Goal: Register for event/course

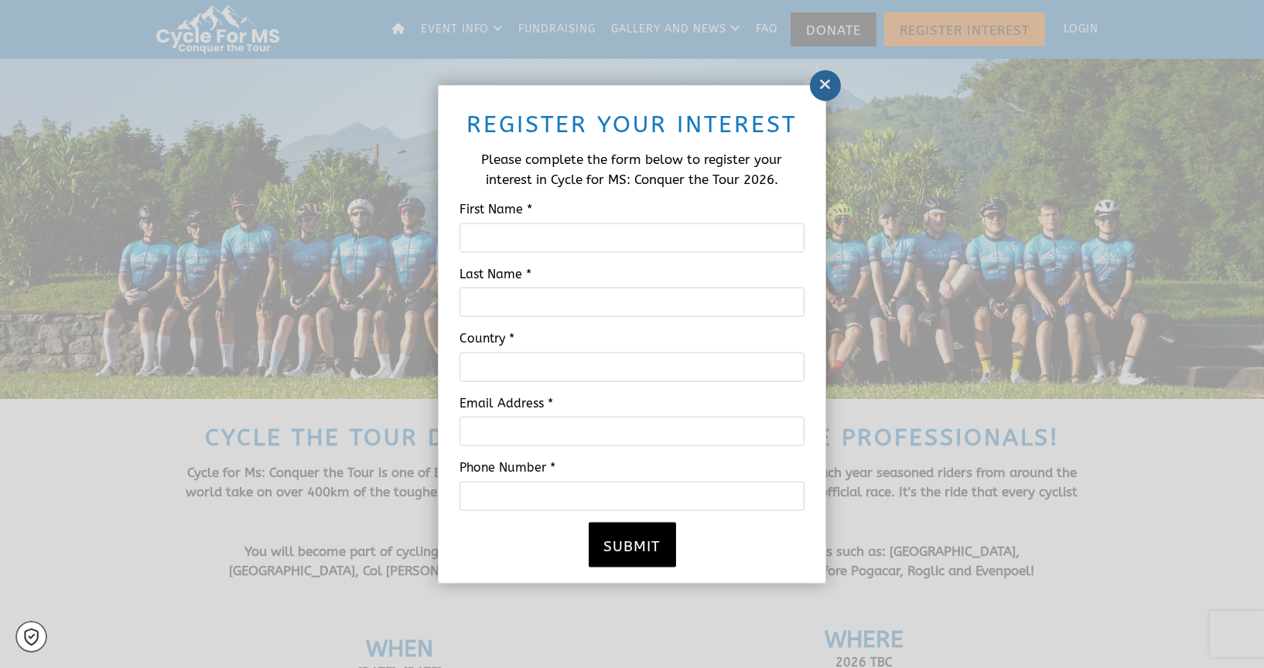
click at [824, 86] on icon at bounding box center [825, 84] width 12 height 15
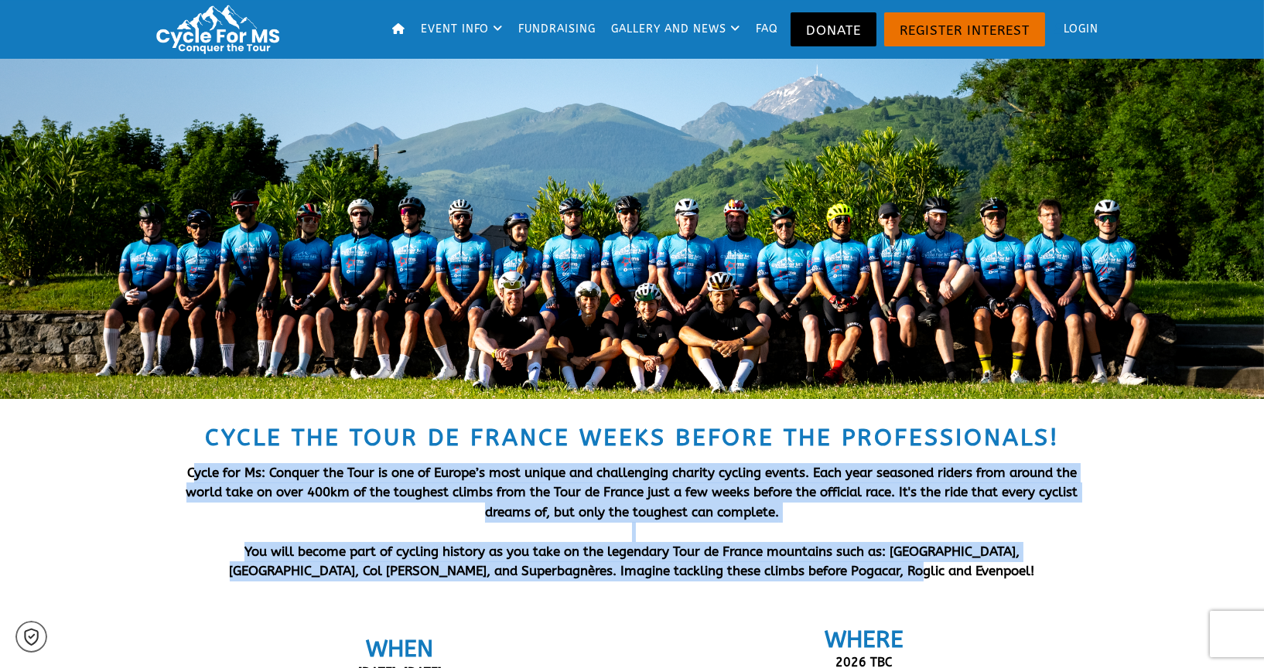
drag, startPoint x: 189, startPoint y: 470, endPoint x: 881, endPoint y: 565, distance: 698.6
click at [881, 565] on span "Cycle for Ms: Conquer the Tour is one of Europe’s most unique and challenging c…" at bounding box center [632, 522] width 892 height 114
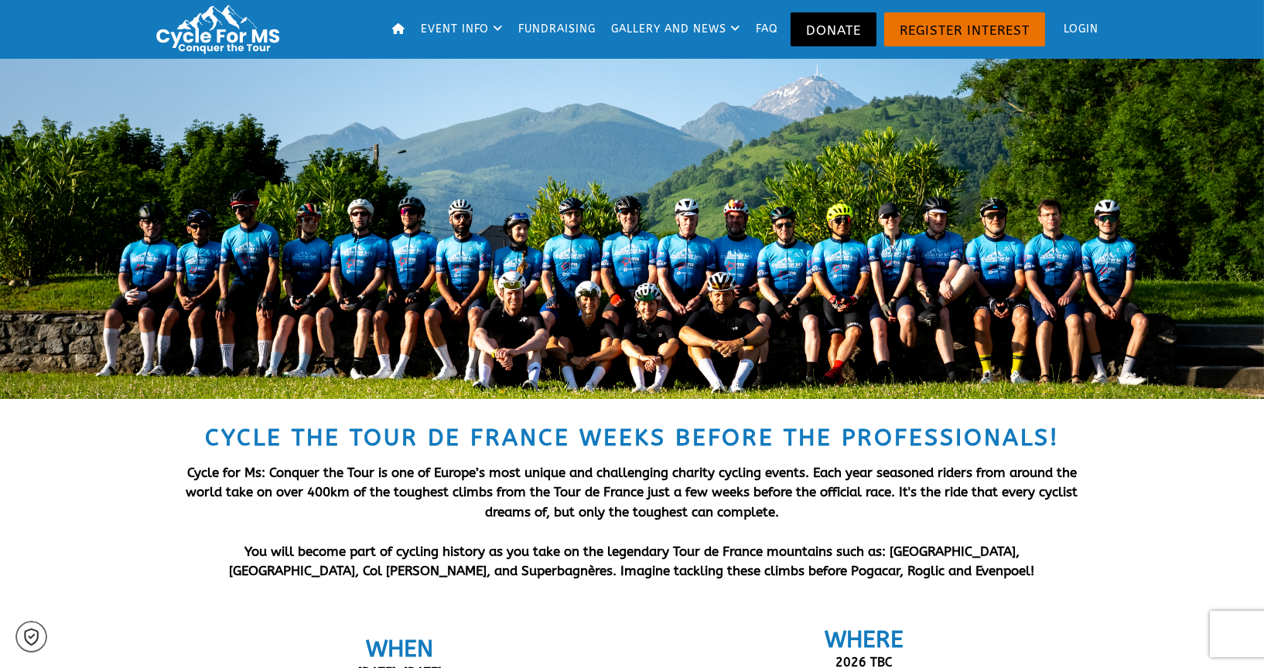
drag, startPoint x: 881, startPoint y: 565, endPoint x: 933, endPoint y: 574, distance: 53.4
click at [933, 574] on p "Cycle for Ms: Conquer the Tour is one of Europe’s most unique and challenging c…" at bounding box center [631, 522] width 905 height 118
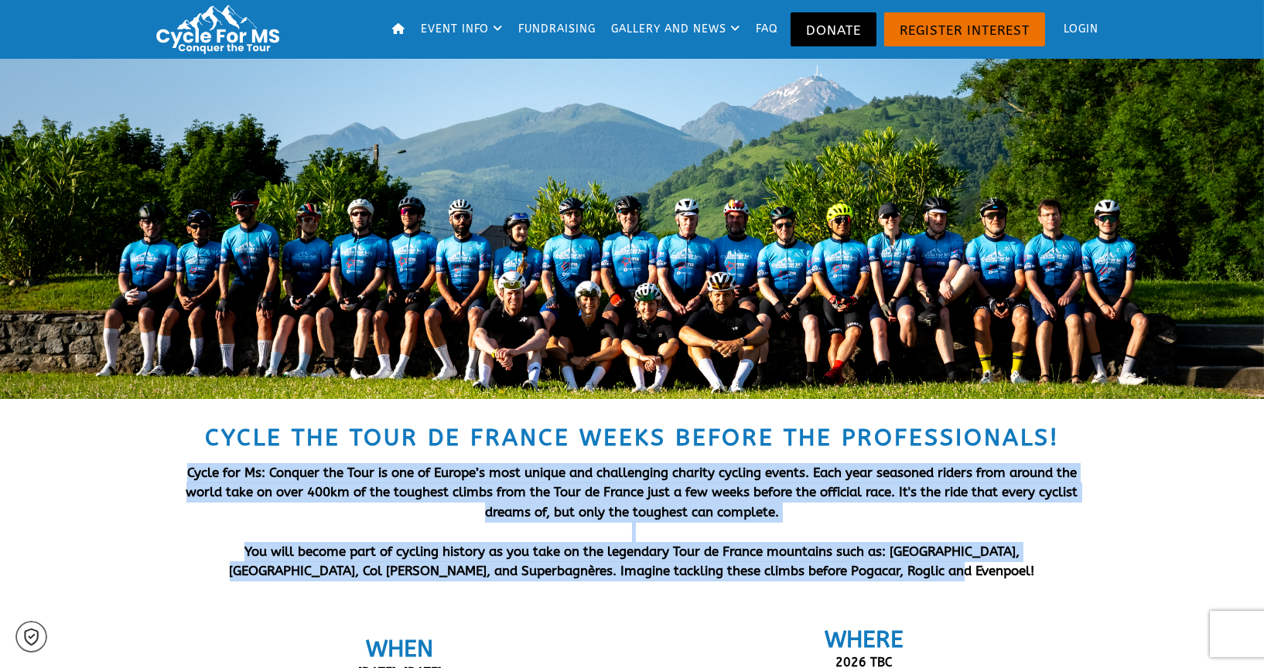
drag, startPoint x: 932, startPoint y: 567, endPoint x: 183, endPoint y: 466, distance: 755.4
click at [183, 466] on p "Cycle for Ms: Conquer the Tour is one of Europe’s most unique and challenging c…" at bounding box center [631, 522] width 905 height 118
copy span "Cycle for Ms: Conquer the Tour is one of Europe’s most unique and challenging c…"
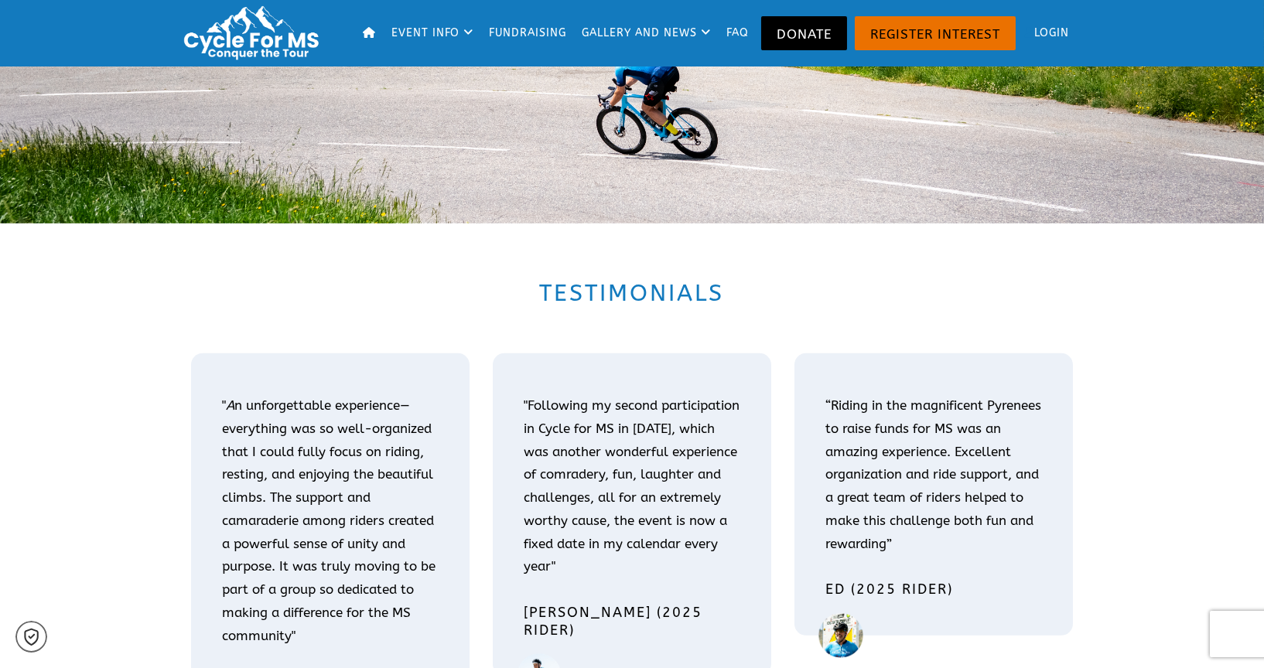
scroll to position [2320, 0]
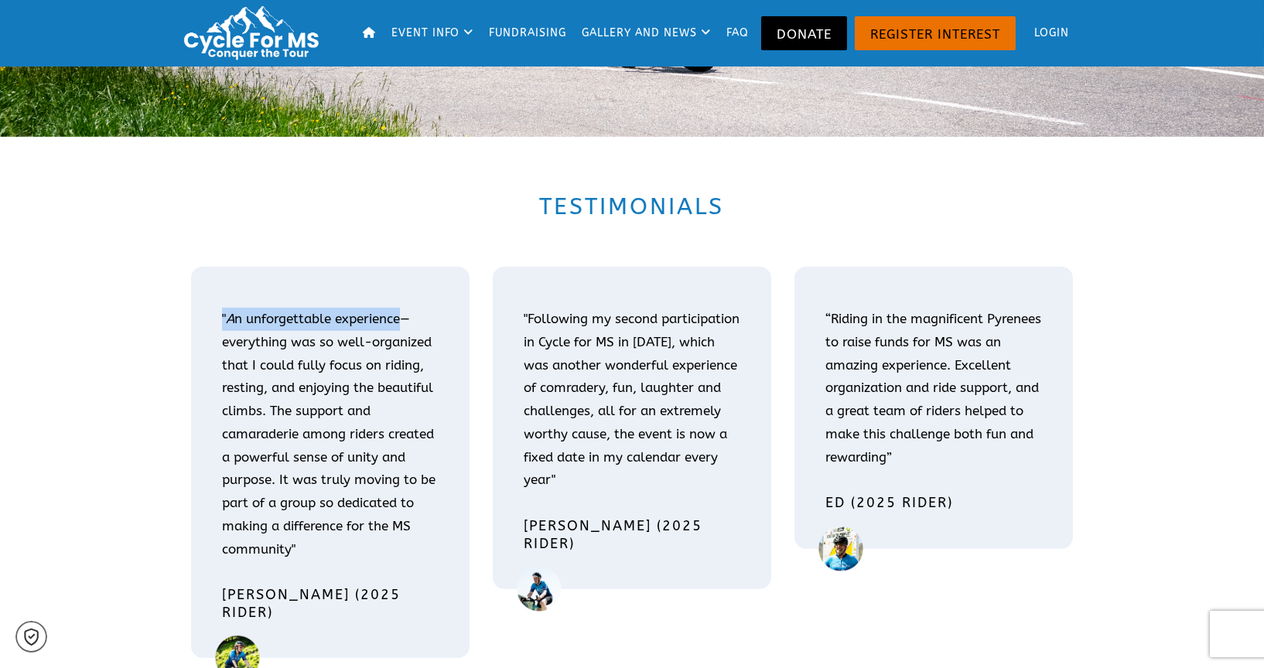
drag, startPoint x: 227, startPoint y: 316, endPoint x: 401, endPoint y: 315, distance: 173.2
click at [401, 315] on p "" A n unforgettable experience—everything was so well-organized that I could fu…" at bounding box center [330, 434] width 217 height 253
copy p "" A n unforgettable experience"
click at [363, 32] on icon at bounding box center [369, 32] width 13 height 11
